Goal: Understand process/instructions

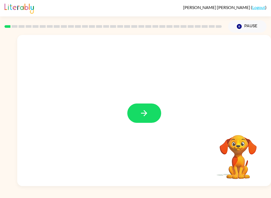
click at [146, 110] on icon "button" at bounding box center [144, 113] width 9 height 9
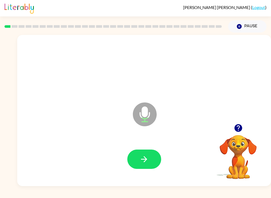
click at [142, 156] on icon "button" at bounding box center [144, 159] width 9 height 9
click at [157, 158] on button "button" at bounding box center [144, 159] width 34 height 19
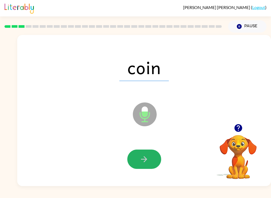
click at [149, 152] on button "button" at bounding box center [144, 159] width 34 height 19
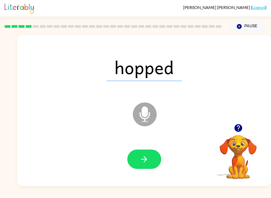
click at [150, 155] on button "button" at bounding box center [144, 159] width 34 height 19
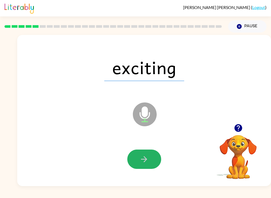
click at [152, 165] on button "button" at bounding box center [144, 159] width 34 height 19
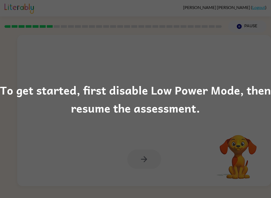
click at [233, 54] on div "To get started, first disable Low Power Mode, then resume the assessment." at bounding box center [135, 99] width 271 height 198
click at [226, 59] on div "To get started, first disable Low Power Mode, then resume the assessment." at bounding box center [135, 99] width 271 height 198
click at [226, 60] on div "To get started, first disable Low Power Mode, then resume the assessment." at bounding box center [135, 99] width 271 height 198
click at [60, 107] on div "To get started, first disable Low Power Mode, then resume the assessment." at bounding box center [135, 99] width 271 height 36
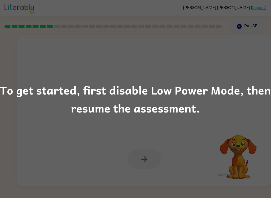
click at [205, 105] on div "To get started, first disable Low Power Mode, then resume the assessment." at bounding box center [135, 99] width 271 height 36
click at [150, 125] on div "To get started, first disable Low Power Mode, then resume the assessment." at bounding box center [135, 99] width 271 height 198
